Goal: Task Accomplishment & Management: Use online tool/utility

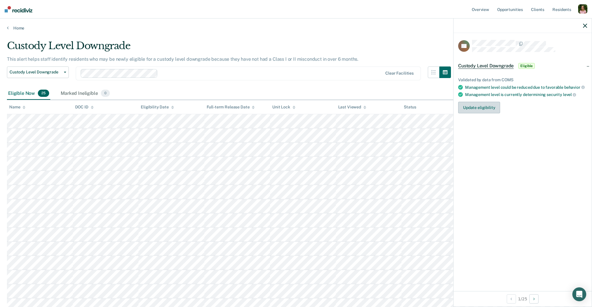
click at [462, 109] on button "Update eligibility" at bounding box center [480, 108] width 42 height 12
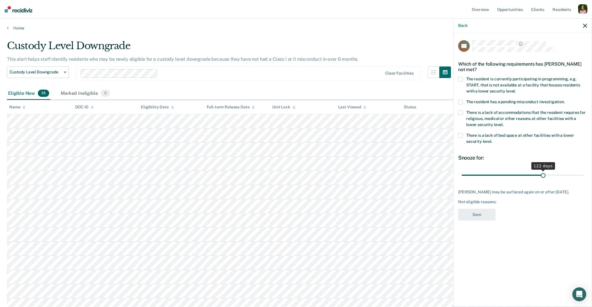
drag, startPoint x: 484, startPoint y: 174, endPoint x: 544, endPoint y: 173, distance: 59.3
click at [544, 173] on input "range" at bounding box center [523, 175] width 122 height 10
type input "39"
drag, startPoint x: 534, startPoint y: 172, endPoint x: 489, endPoint y: 174, distance: 44.9
click at [489, 174] on input "range" at bounding box center [523, 175] width 122 height 10
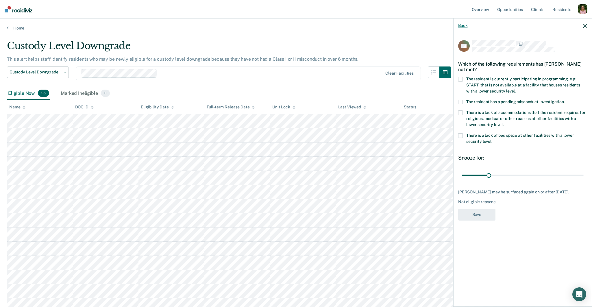
click at [461, 25] on button "Back" at bounding box center [463, 25] width 9 height 5
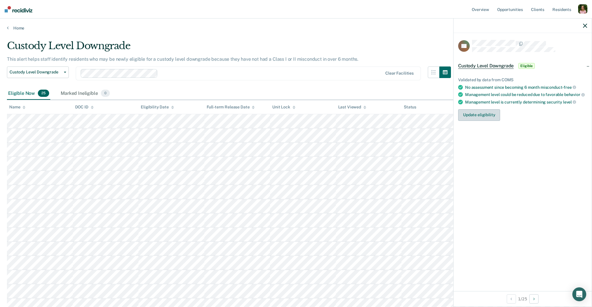
click at [487, 115] on button "Update eligibility" at bounding box center [480, 115] width 42 height 12
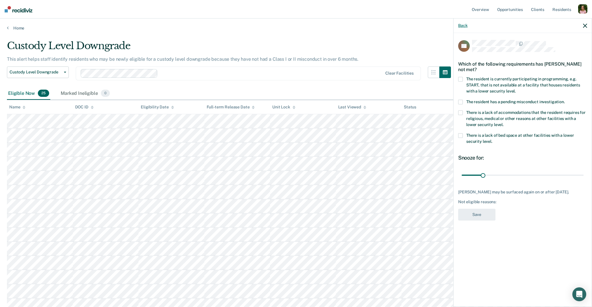
click at [463, 25] on button "Back" at bounding box center [463, 25] width 9 height 5
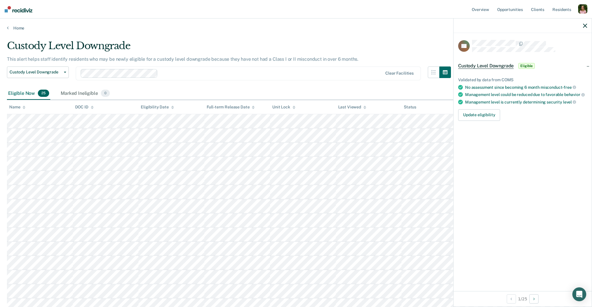
click at [529, 154] on div "CD Custody Level Downgrade Eligible Validated by data from COMS No assessment s…" at bounding box center [523, 162] width 138 height 258
click at [584, 25] on icon "button" at bounding box center [586, 26] width 4 height 4
click at [546, 168] on div "JJ Custody Level Downgrade Eligible Validated by data from COMS No assessment s…" at bounding box center [523, 162] width 138 height 258
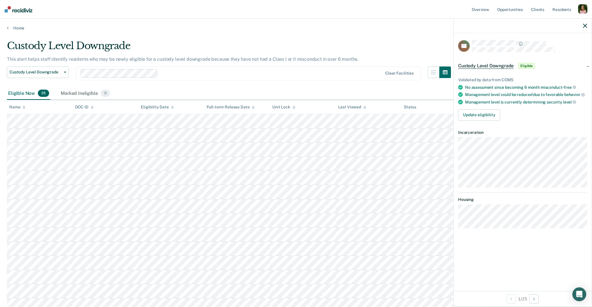
scroll to position [1, 0]
click at [232, 71] on div at bounding box center [271, 72] width 223 height 7
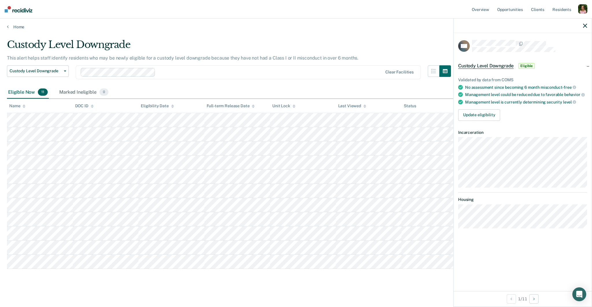
scroll to position [0, 0]
click at [479, 118] on button "Update eligibility" at bounding box center [480, 115] width 42 height 12
click at [493, 114] on button "Update eligibility" at bounding box center [480, 115] width 42 height 12
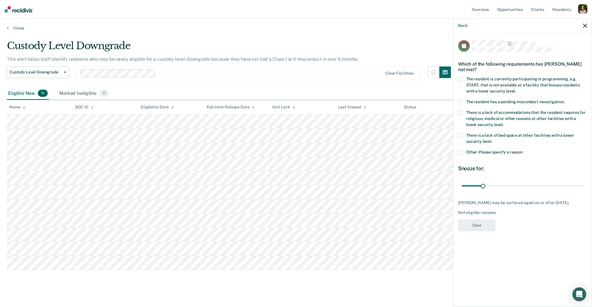
click at [483, 151] on span "Other: Please specify a reason" at bounding box center [495, 152] width 56 height 5
click at [523, 150] on input "Other: Please specify a reason" at bounding box center [523, 150] width 0 height 0
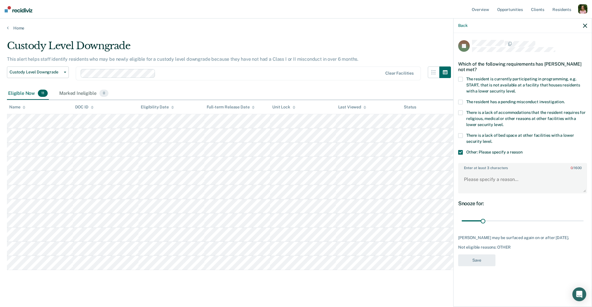
click at [585, 27] on icon "button" at bounding box center [586, 26] width 4 height 4
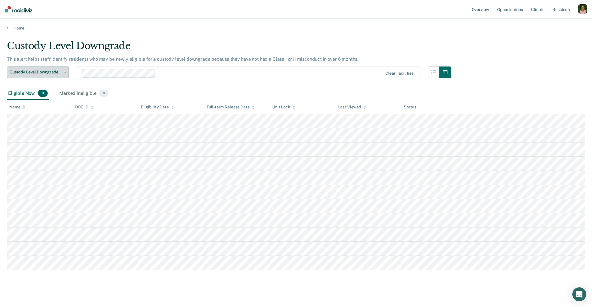
click at [57, 72] on span "Custody Level Downgrade" at bounding box center [36, 72] width 52 height 5
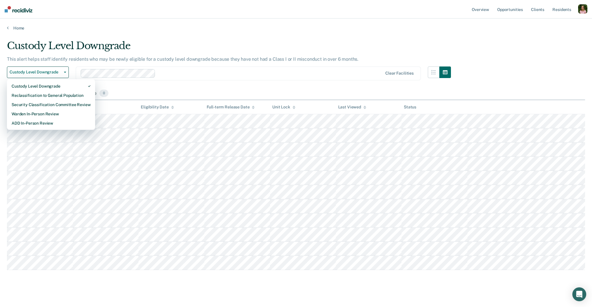
click at [315, 34] on main "Custody Level Downgrade This alert helps staff identify residents who may be ne…" at bounding box center [296, 170] width 592 height 279
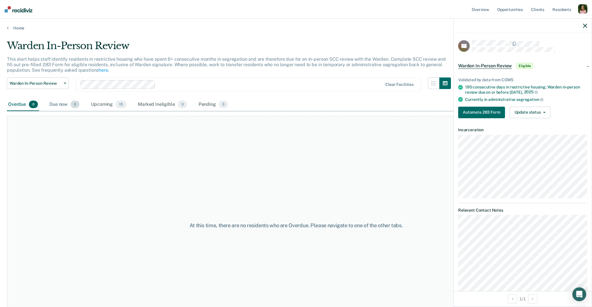
click at [67, 103] on div "Due now 0" at bounding box center [64, 104] width 32 height 13
click at [114, 104] on div "Upcoming 15" at bounding box center [109, 104] width 38 height 13
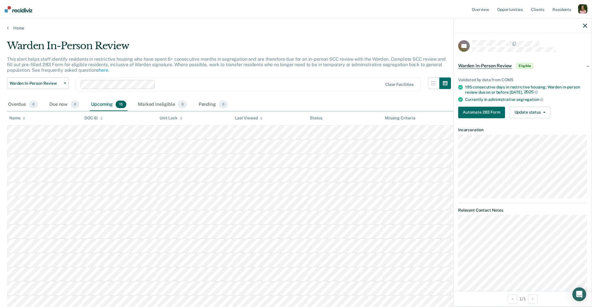
scroll to position [4, 0]
